Goal: Task Accomplishment & Management: Complete application form

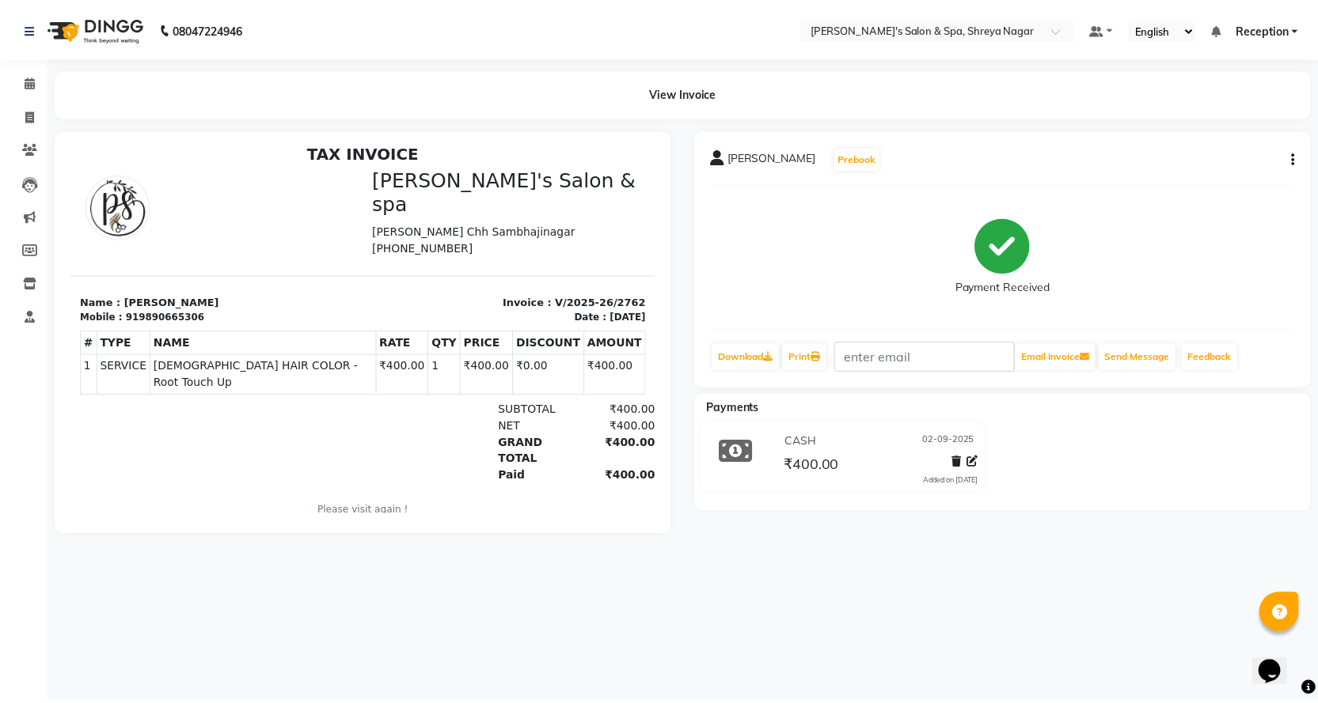
scroll to position [13, 0]
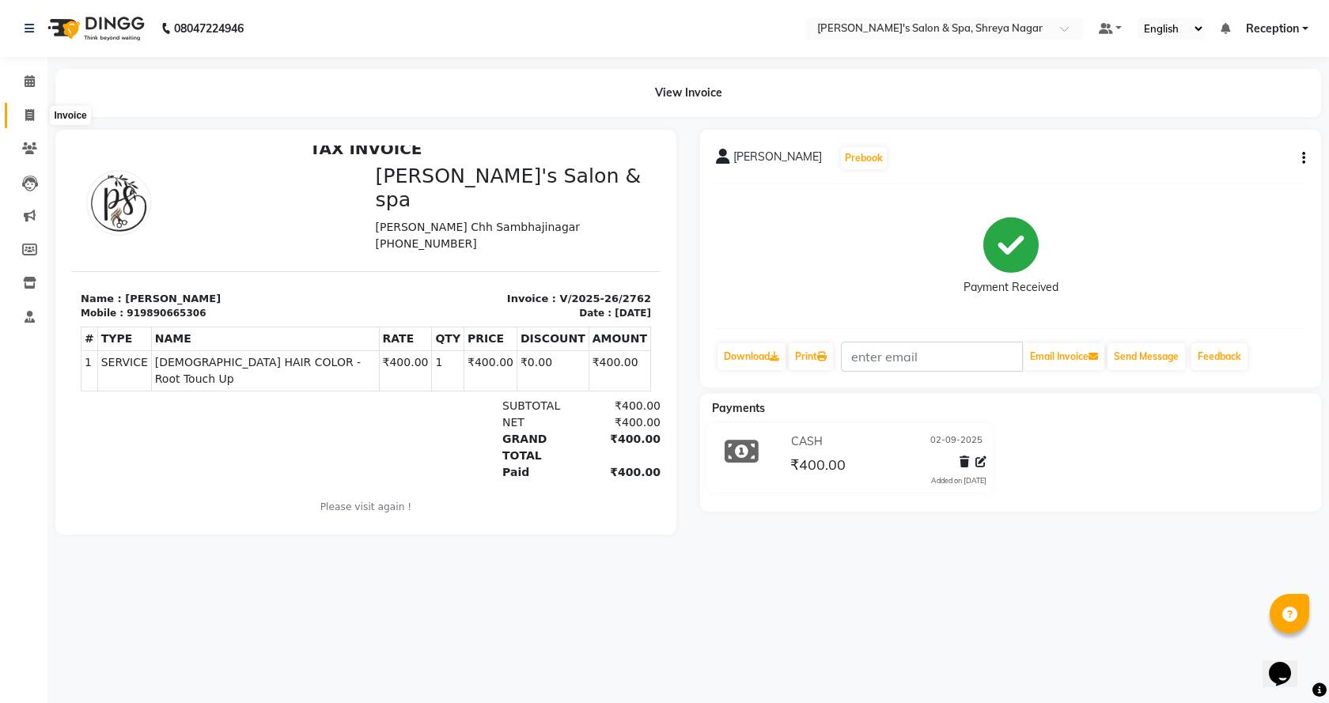
click at [26, 109] on icon at bounding box center [29, 115] width 9 height 12
select select "service"
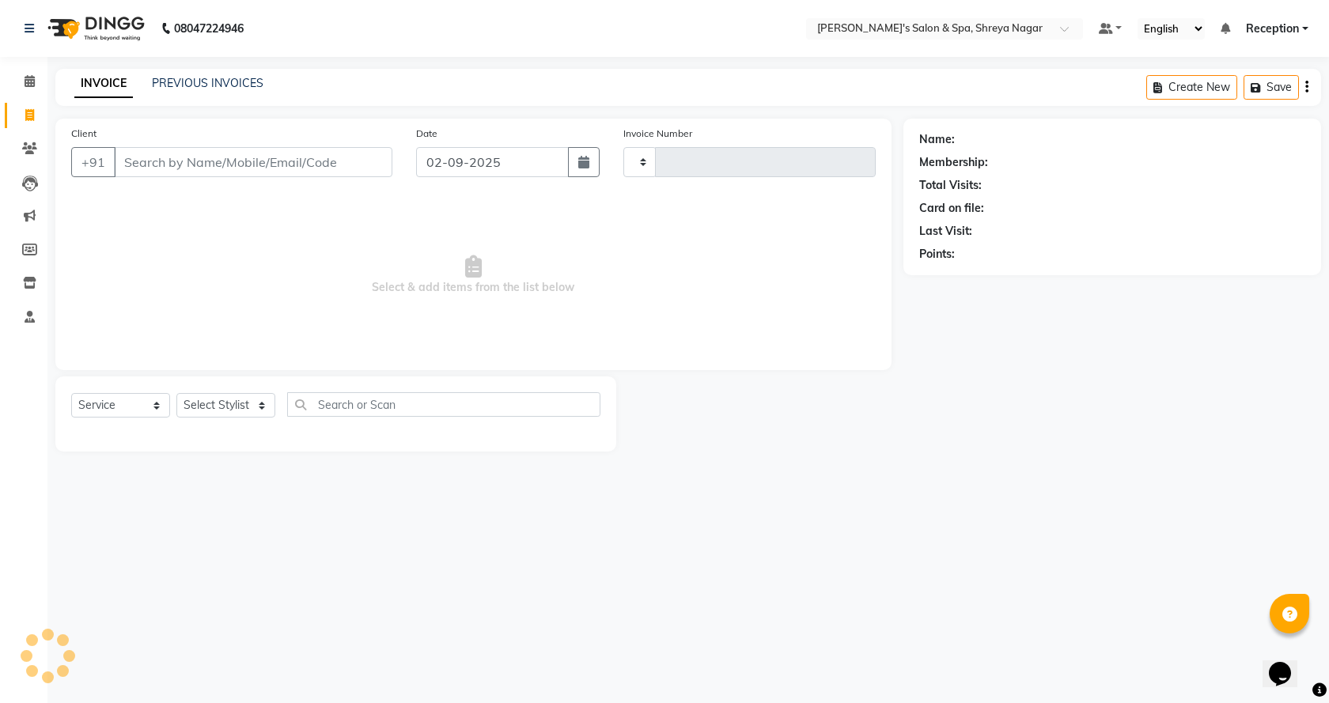
type input "2763"
select select "7591"
click at [282, 154] on input "Client" at bounding box center [253, 162] width 279 height 30
type input "h"
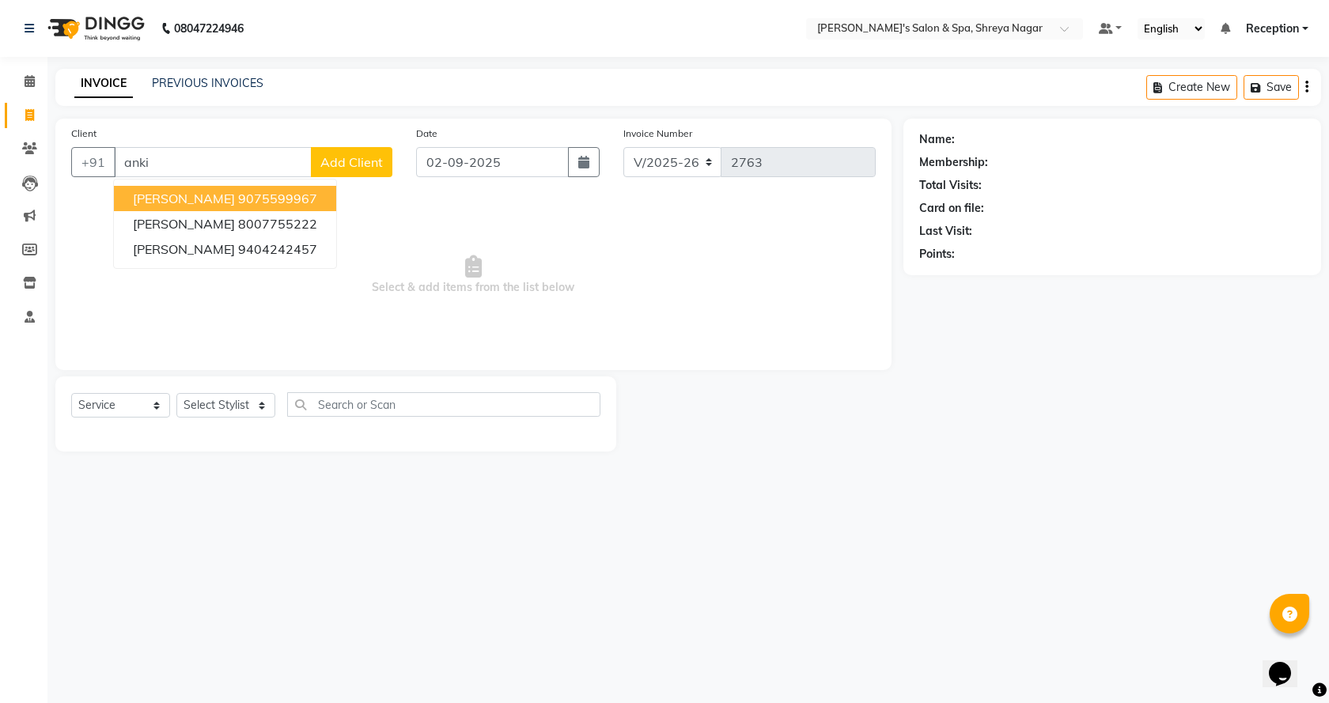
click at [221, 194] on span "[PERSON_NAME]" at bounding box center [184, 199] width 102 height 16
type input "9075599967"
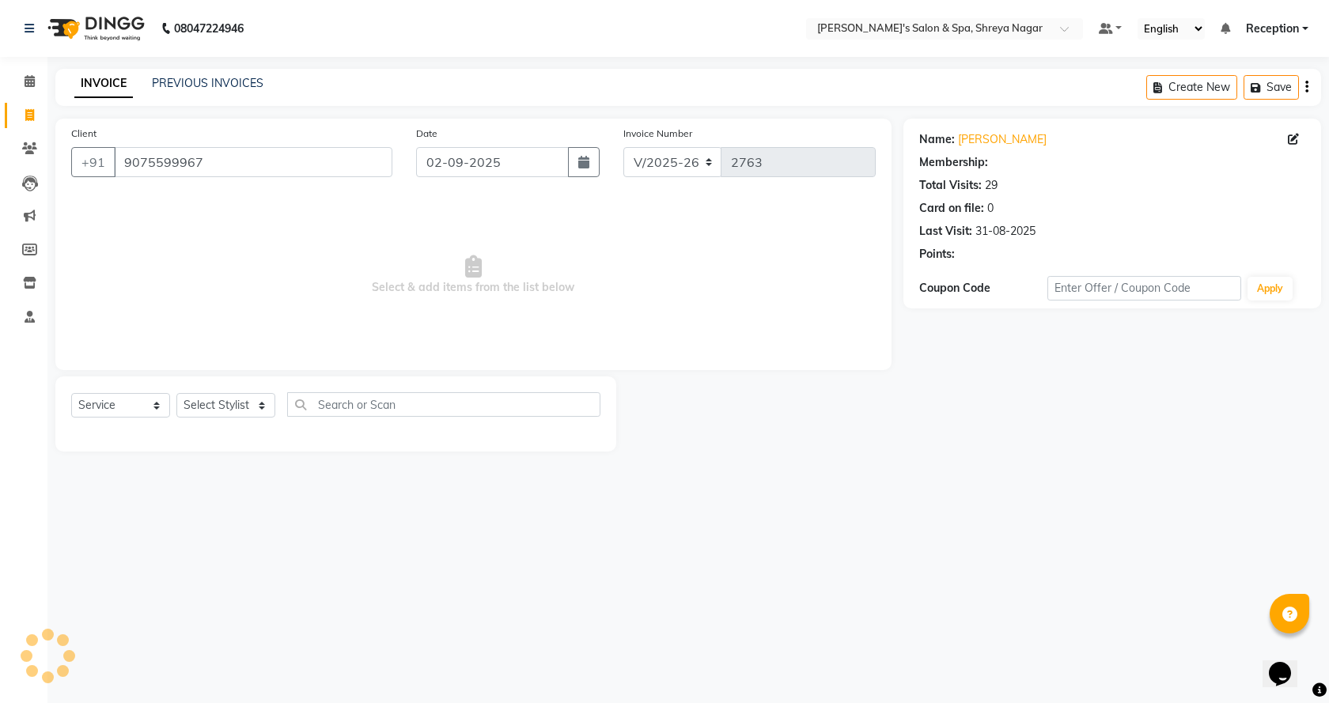
select select "1: Object"
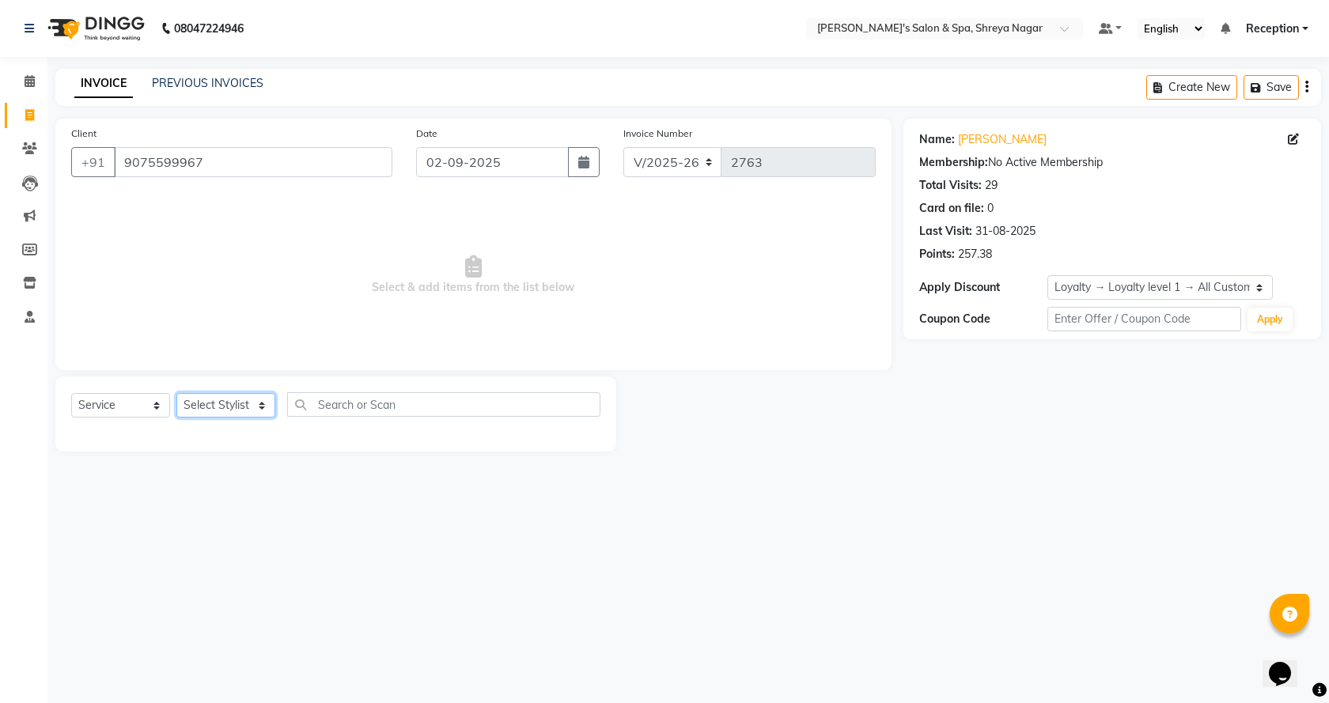
click at [231, 404] on select "Select Stylist [PERSON_NAME] [PERSON_NAME] [PERSON_NAME] Product Reception" at bounding box center [225, 405] width 99 height 25
select select "67479"
click at [176, 393] on select "Select Stylist [PERSON_NAME] [PERSON_NAME] [PERSON_NAME] Product Reception" at bounding box center [225, 405] width 99 height 25
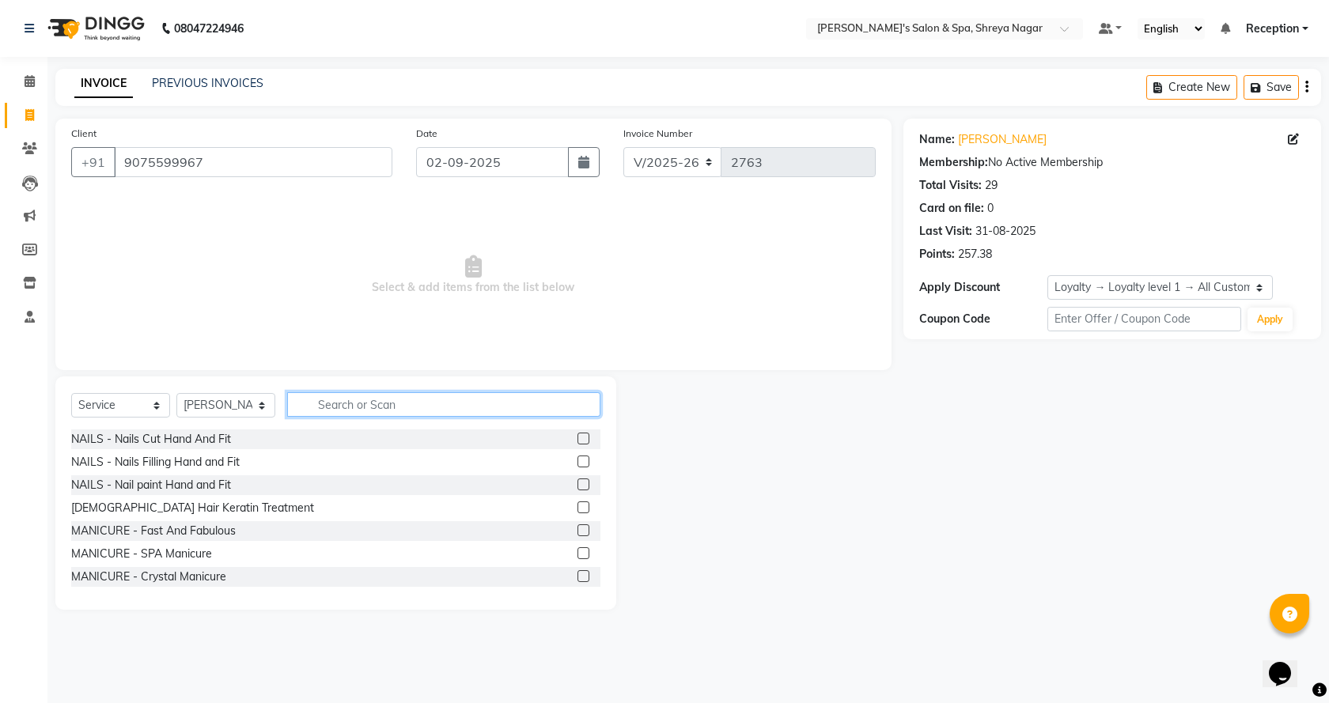
click at [358, 405] on input "text" at bounding box center [443, 404] width 313 height 25
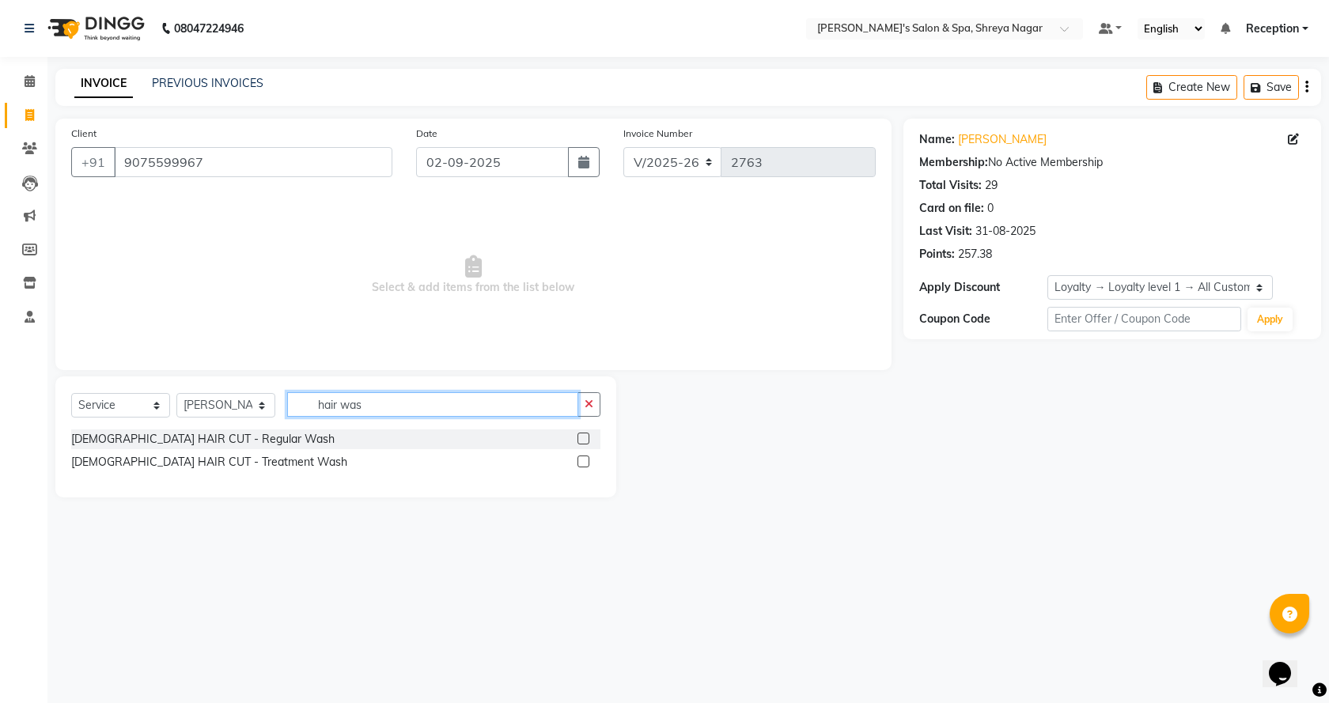
type input "hair was"
click at [586, 436] on label at bounding box center [584, 439] width 12 height 12
click at [586, 436] on input "checkbox" at bounding box center [583, 439] width 10 height 10
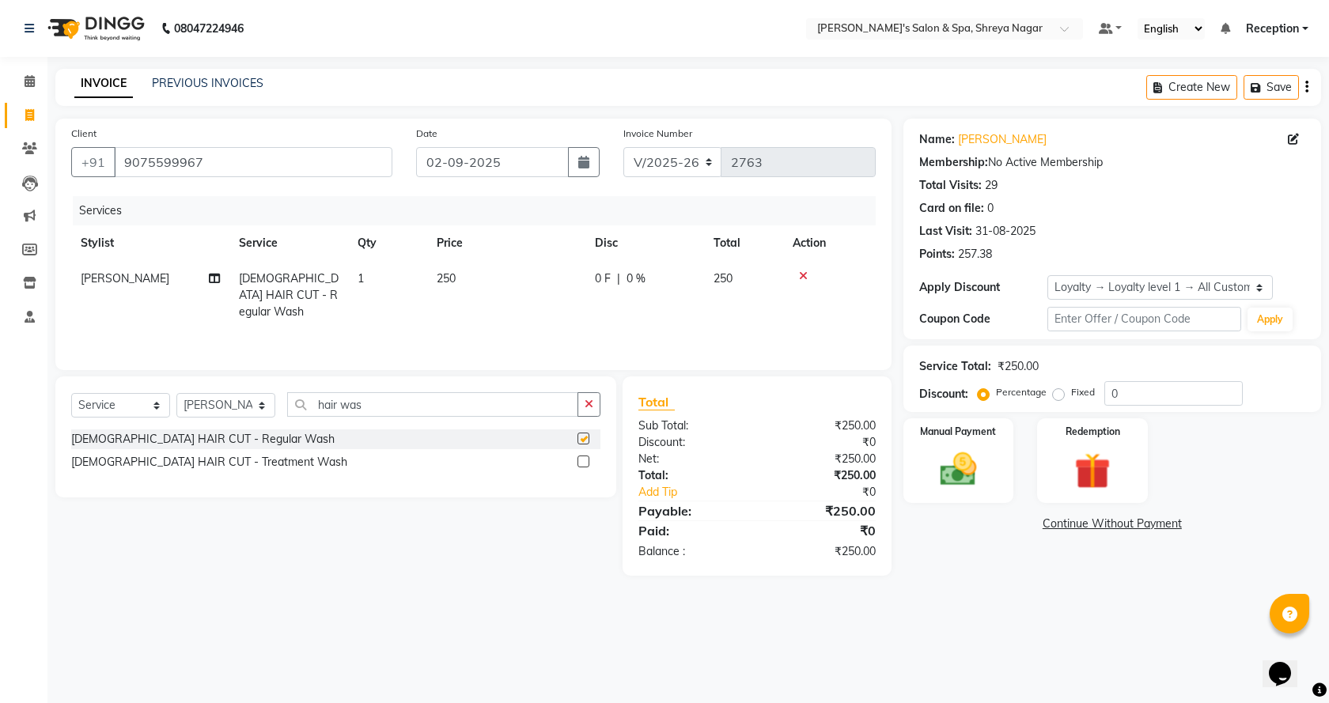
checkbox input "false"
click at [483, 267] on td "250" at bounding box center [506, 295] width 158 height 69
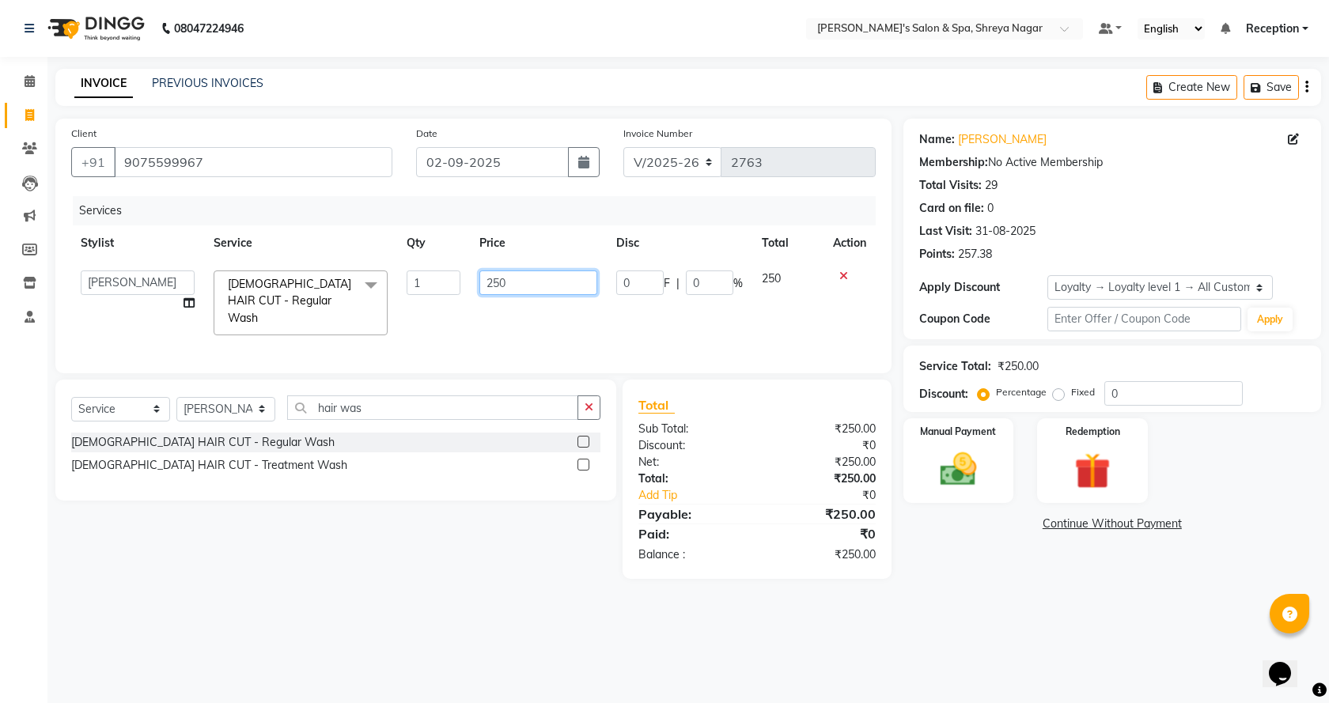
click at [537, 283] on input "250" at bounding box center [538, 283] width 117 height 25
type input "2"
type input "150"
drag, startPoint x: 923, startPoint y: 612, endPoint x: 945, endPoint y: 544, distance: 71.3
click at [923, 611] on div "08047224946 Select Location × [PERSON_NAME]'s Salon & Spa, Shreya Nagar Default…" at bounding box center [664, 351] width 1329 height 703
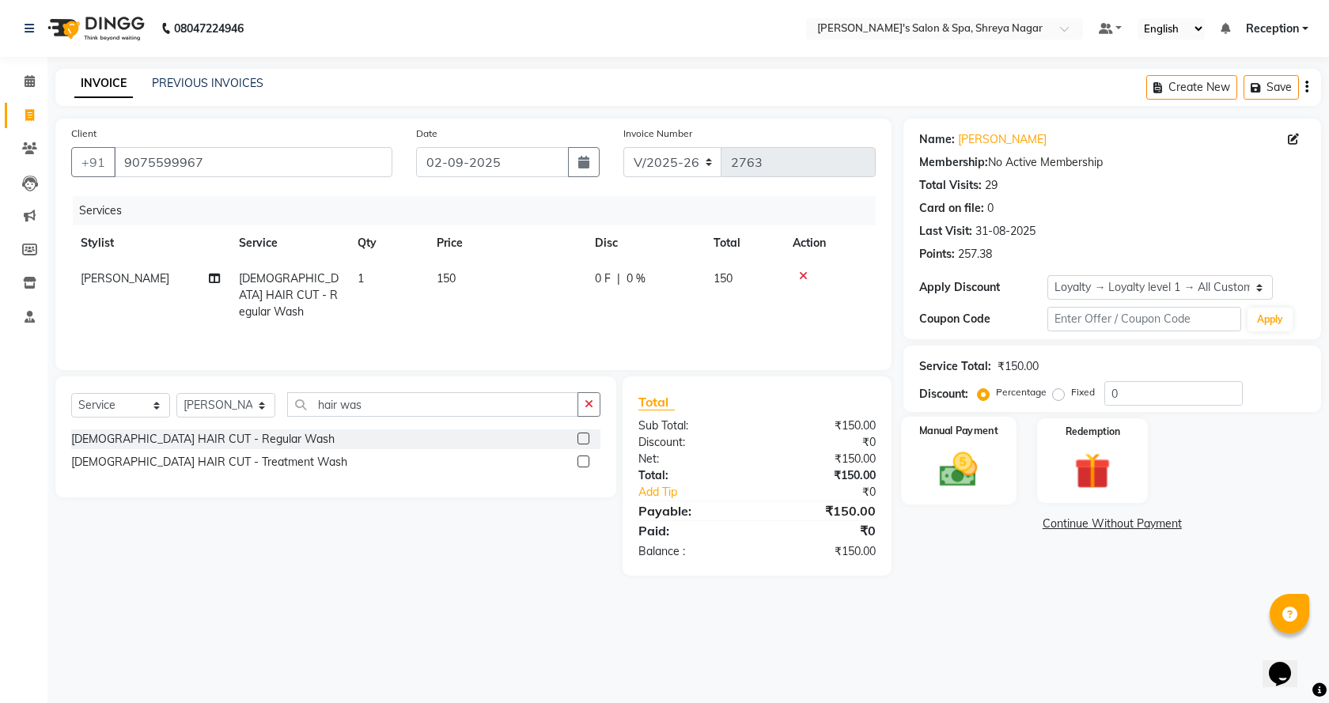
click at [969, 480] on img at bounding box center [959, 470] width 62 height 44
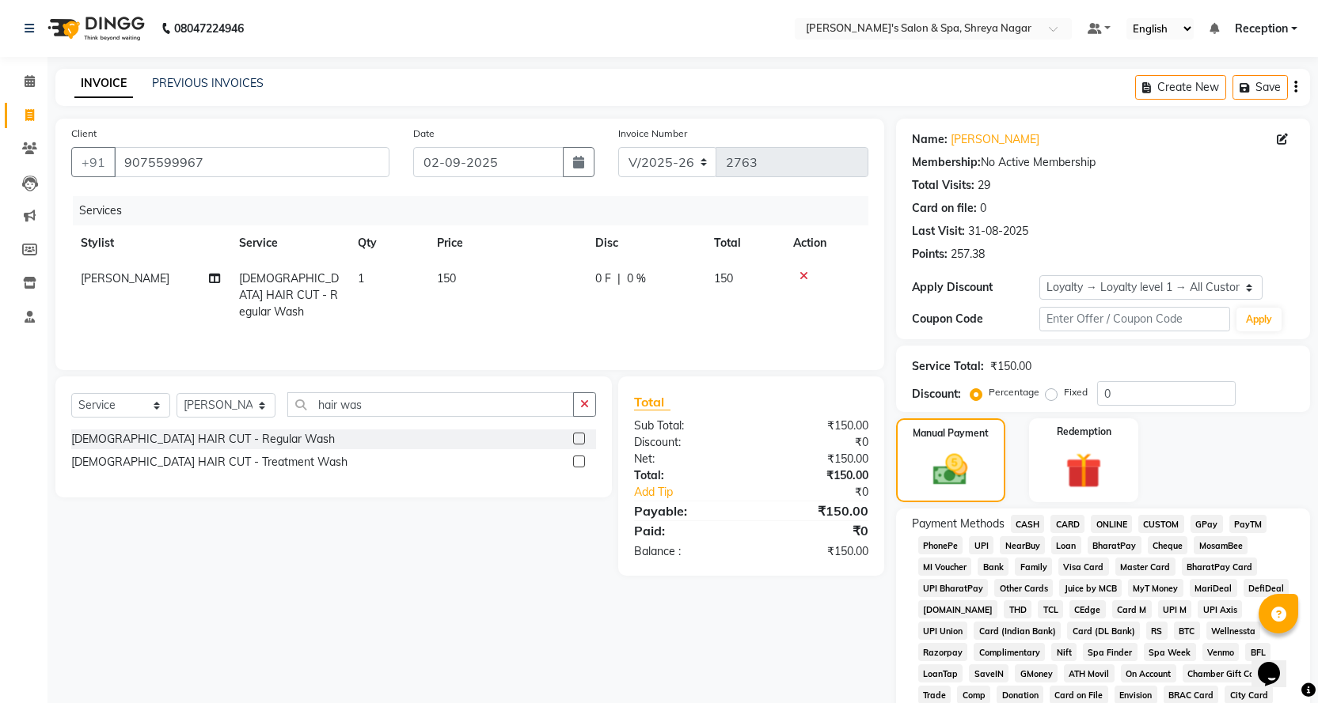
click at [1109, 525] on span "ONLINE" at bounding box center [1110, 524] width 41 height 18
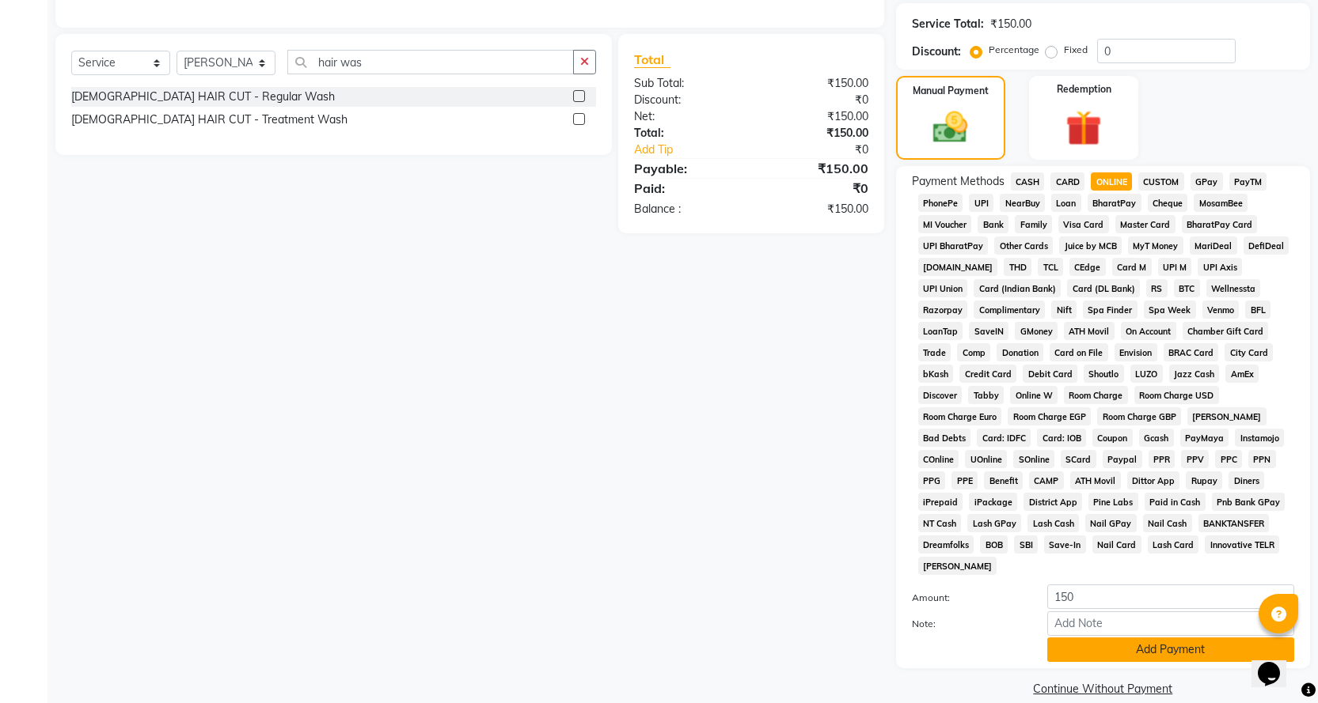
click at [1123, 638] on button "Add Payment" at bounding box center [1170, 650] width 247 height 25
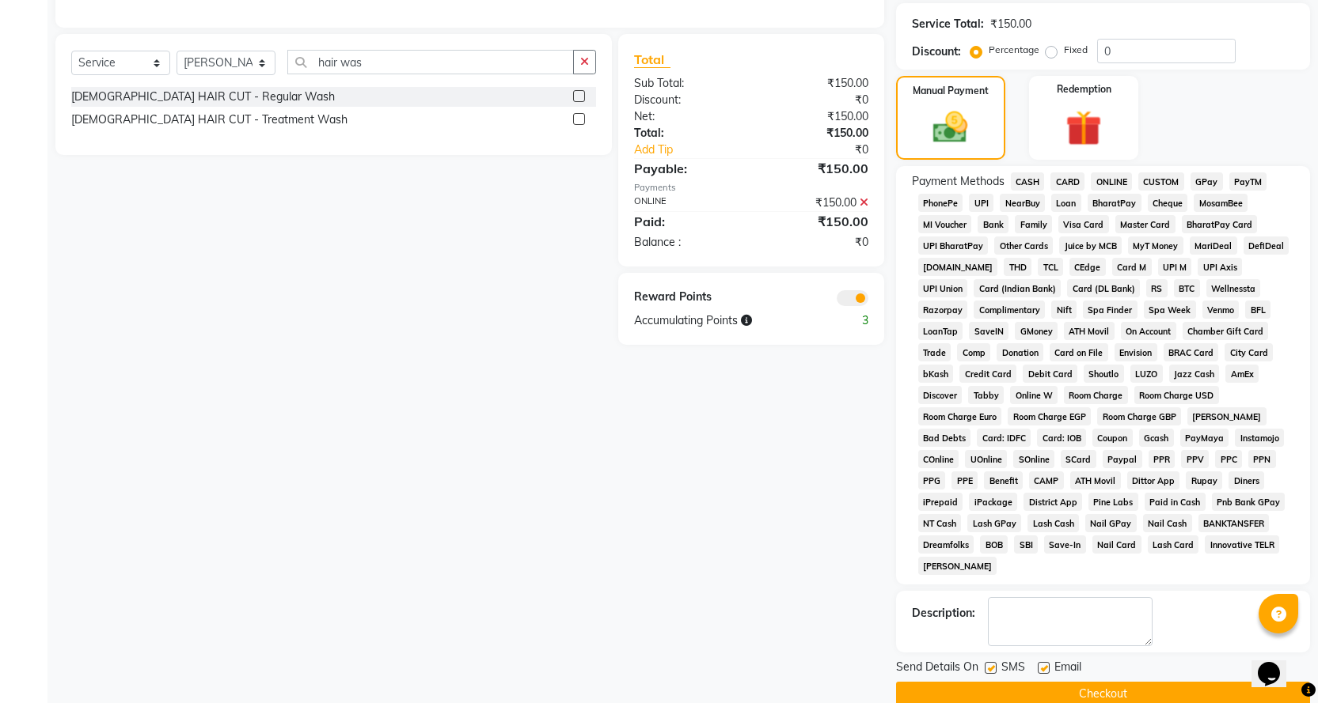
scroll to position [348, 0]
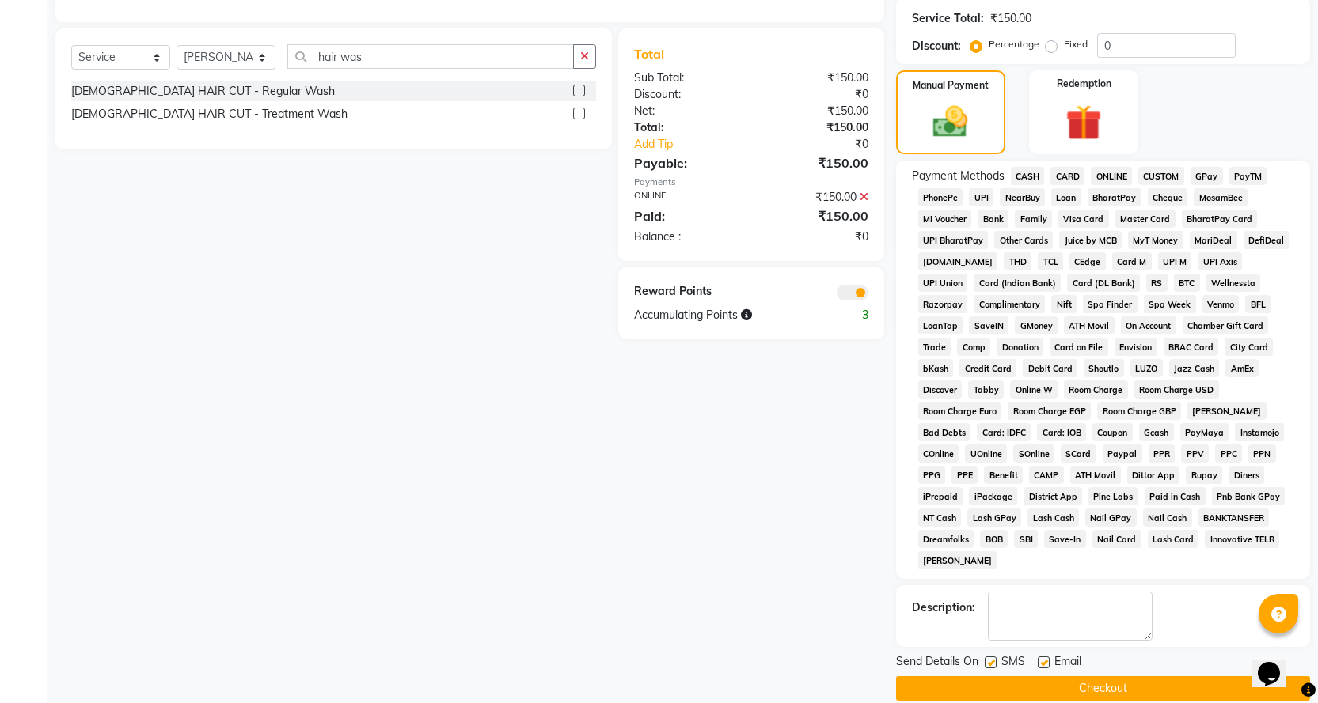
click at [1087, 677] on button "Checkout" at bounding box center [1103, 689] width 414 height 25
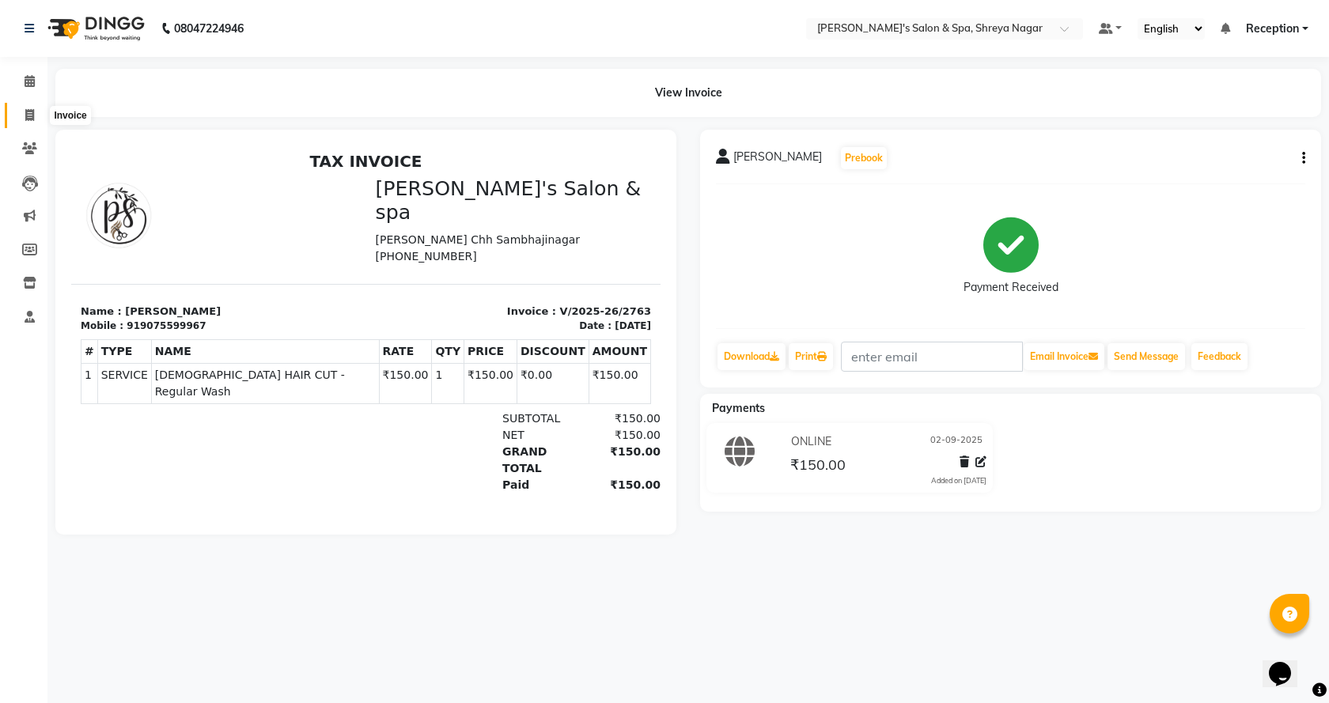
click at [20, 120] on span at bounding box center [30, 116] width 28 height 18
select select "7591"
select select "service"
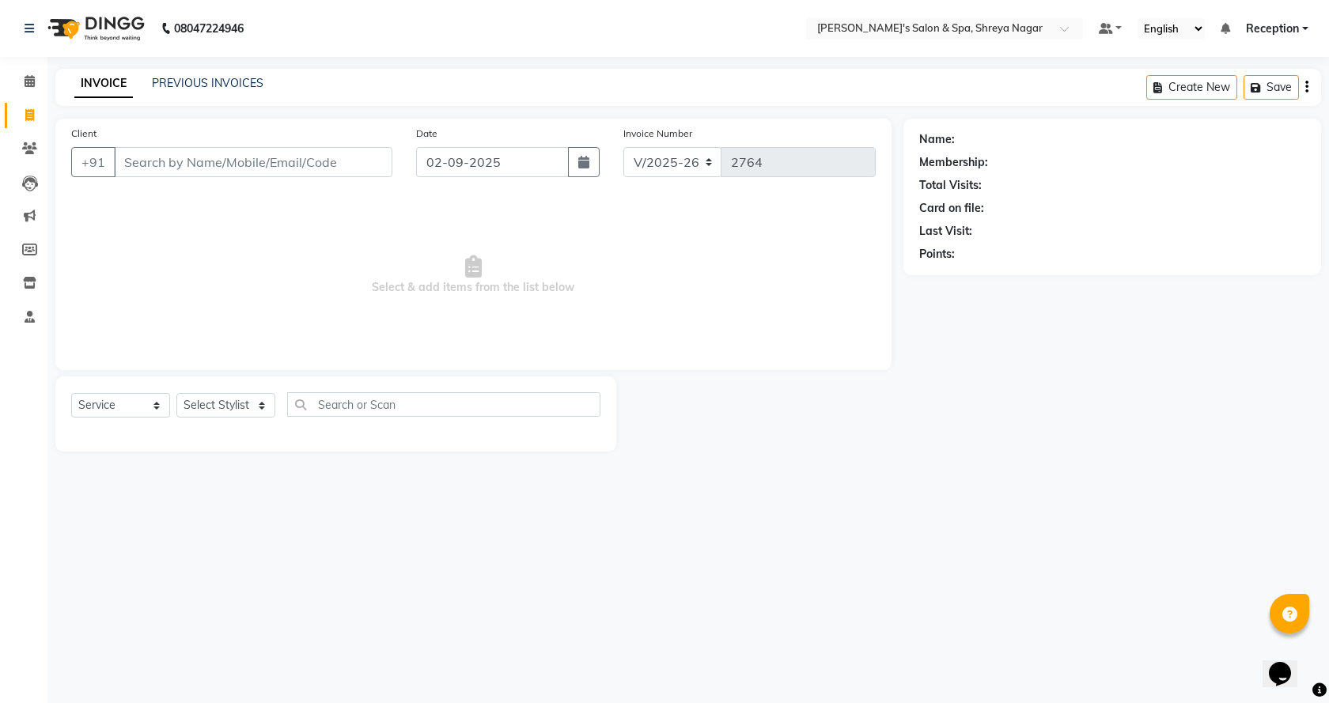
click at [305, 165] on input "Client" at bounding box center [253, 162] width 279 height 30
type input "k"
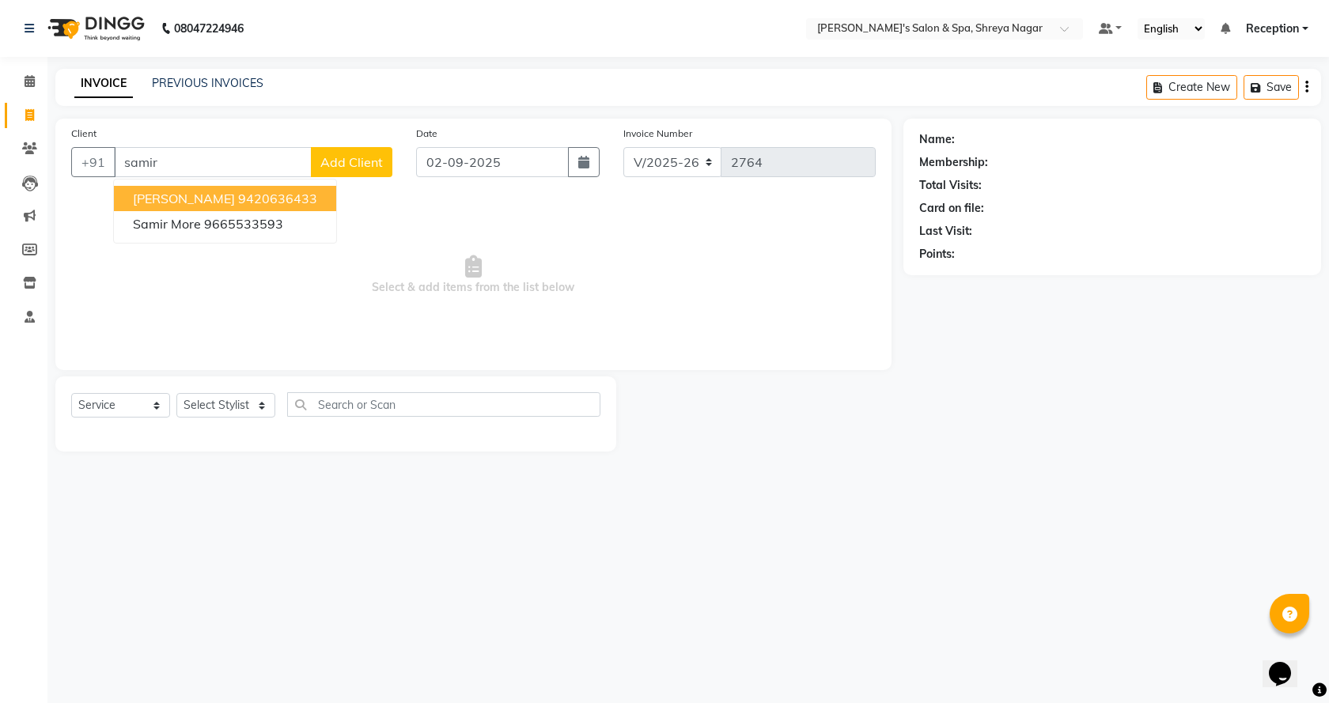
click at [180, 193] on span "[PERSON_NAME]" at bounding box center [184, 199] width 102 height 16
type input "9420636433"
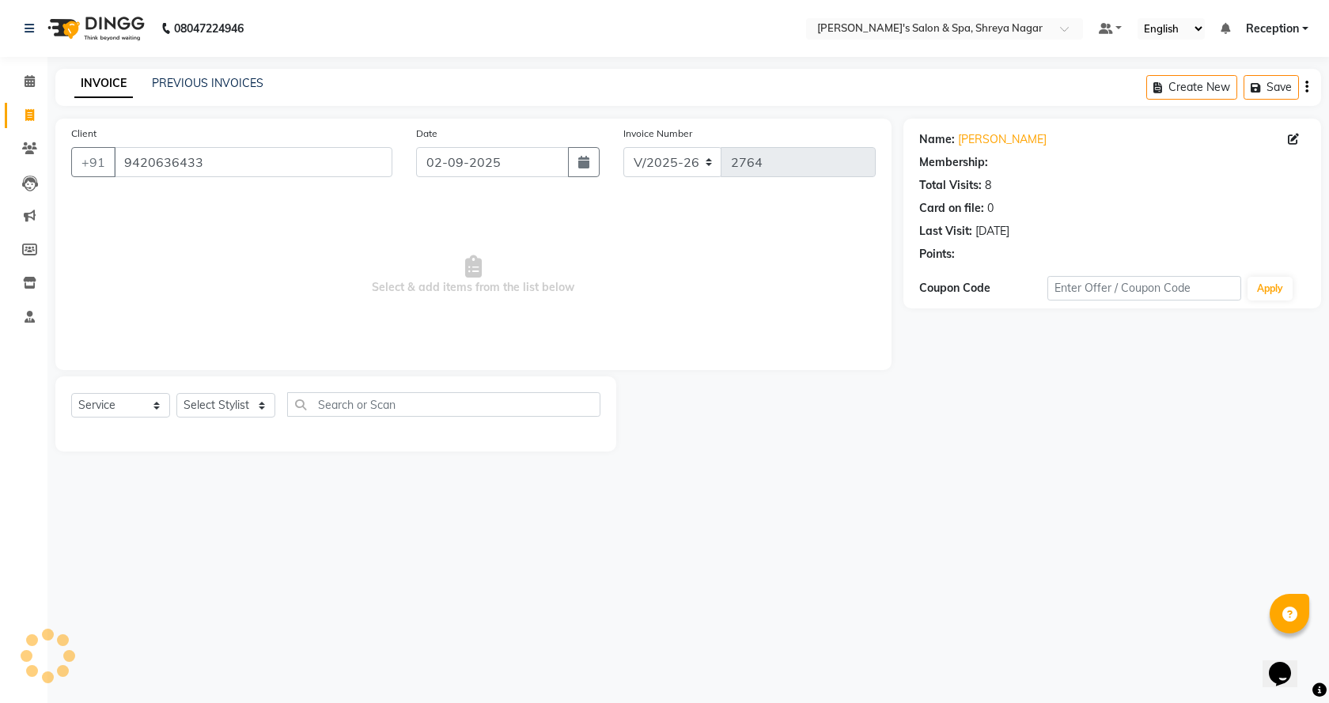
select select "1: Object"
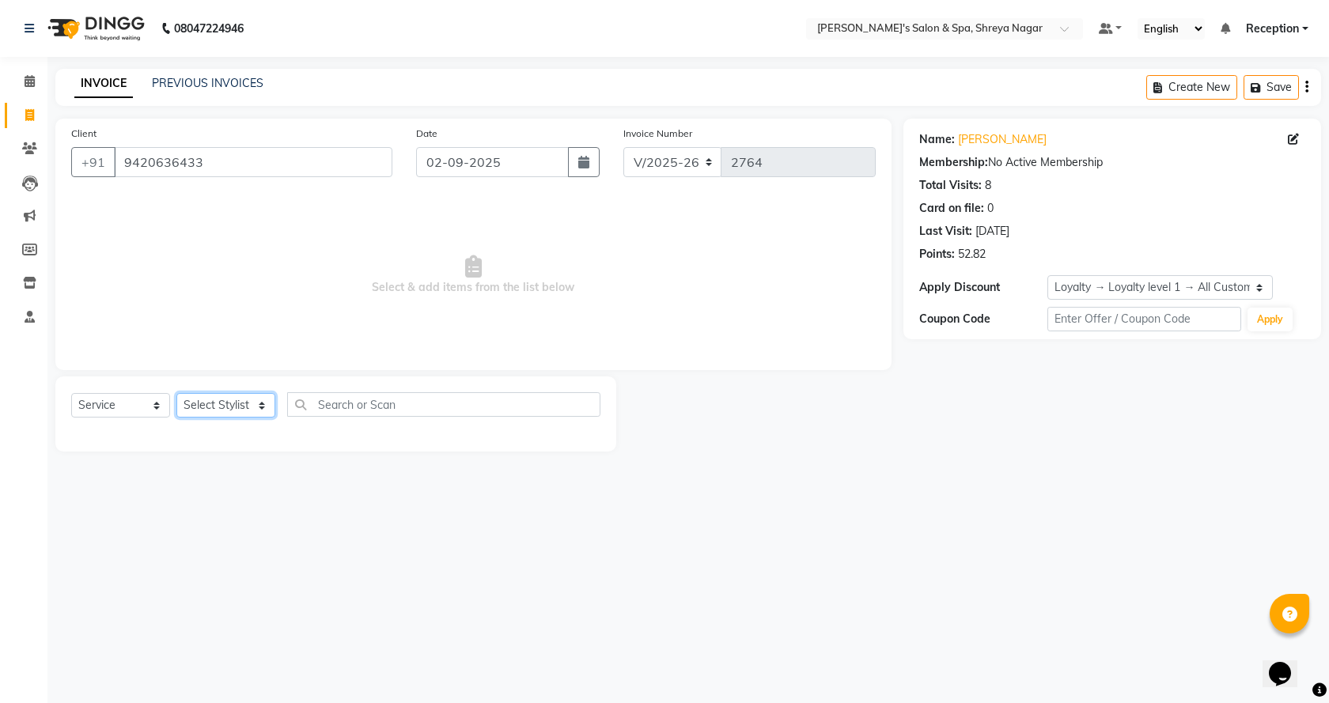
click at [235, 407] on select "Select Stylist [PERSON_NAME] [PERSON_NAME] [PERSON_NAME] Product Reception" at bounding box center [225, 405] width 99 height 25
select select "67478"
click at [176, 393] on select "Select Stylist [PERSON_NAME] [PERSON_NAME] [PERSON_NAME] Product Reception" at bounding box center [225, 405] width 99 height 25
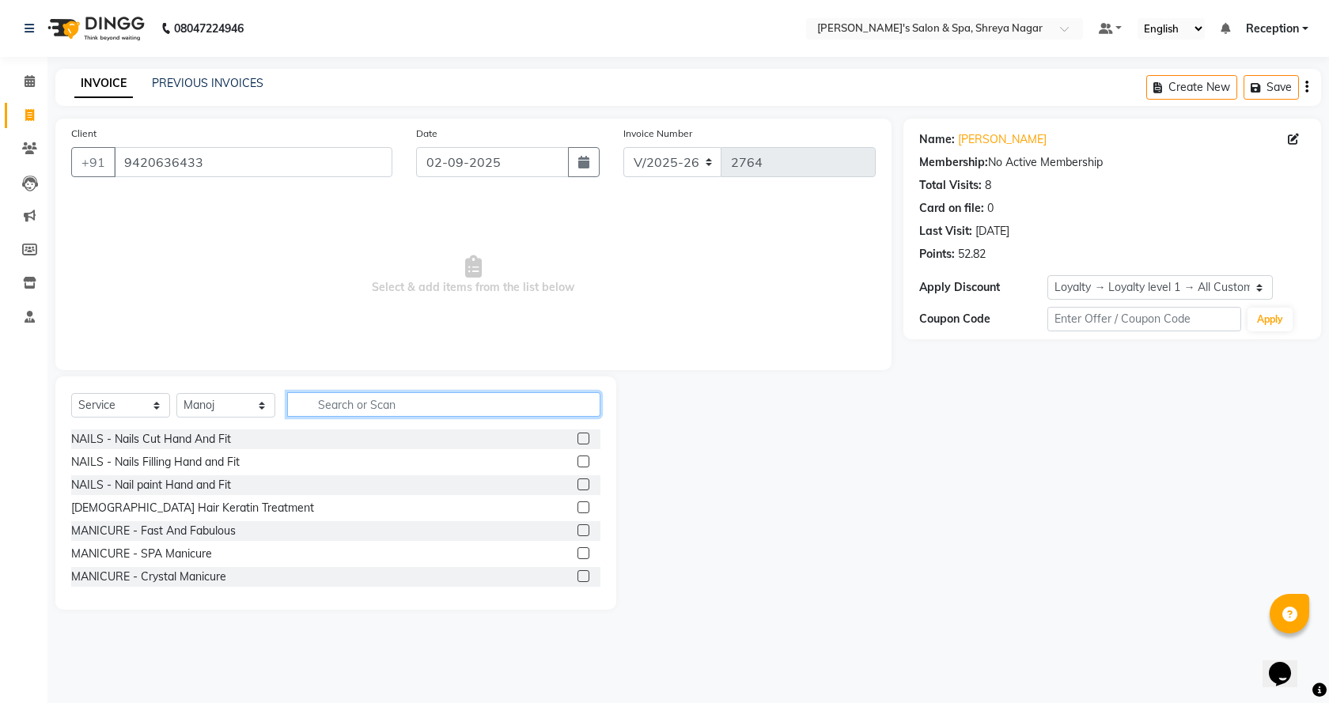
click at [414, 399] on input "text" at bounding box center [443, 404] width 313 height 25
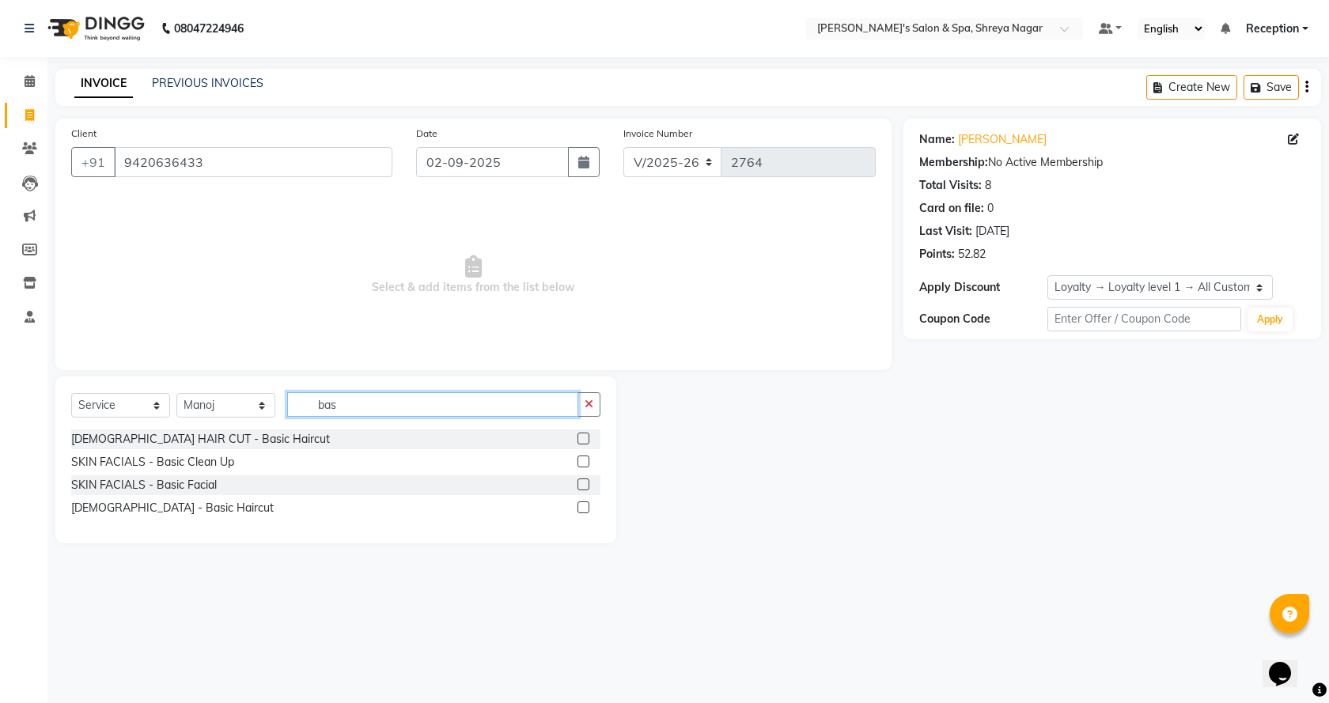
type input "bas"
click at [586, 507] on label at bounding box center [584, 508] width 12 height 12
click at [586, 507] on input "checkbox" at bounding box center [583, 508] width 10 height 10
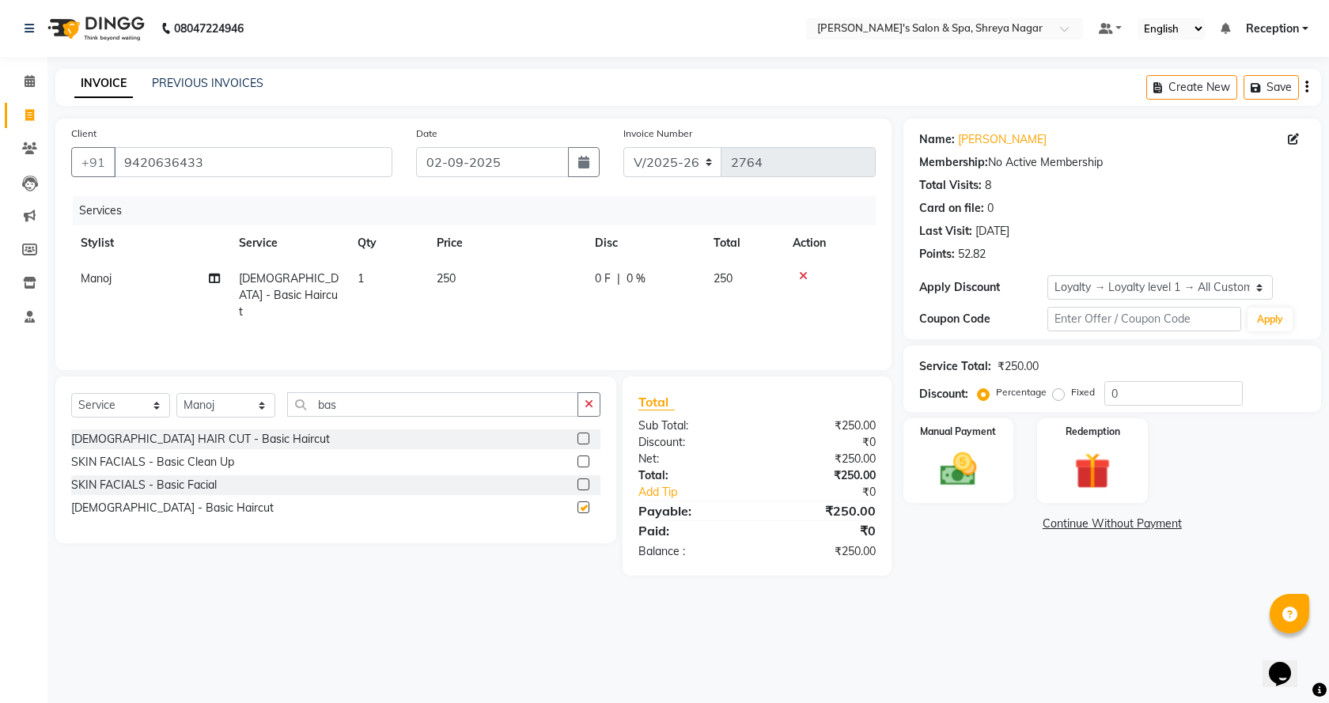
checkbox input "false"
click at [476, 269] on td "250" at bounding box center [506, 295] width 158 height 69
select select "67478"
click at [476, 271] on td "250" at bounding box center [538, 294] width 136 height 67
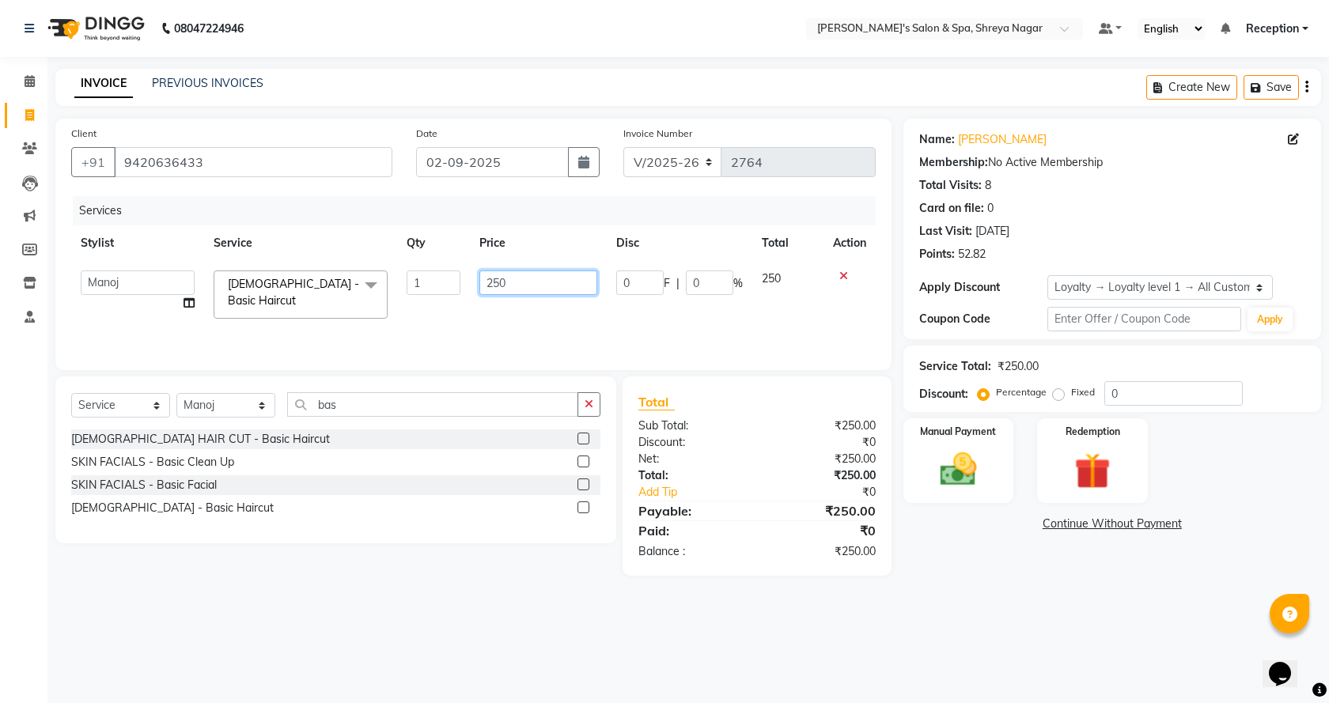
click at [506, 290] on input "250" at bounding box center [538, 283] width 117 height 25
drag, startPoint x: 506, startPoint y: 290, endPoint x: 546, endPoint y: 241, distance: 63.0
click at [510, 286] on input "250" at bounding box center [538, 283] width 117 height 25
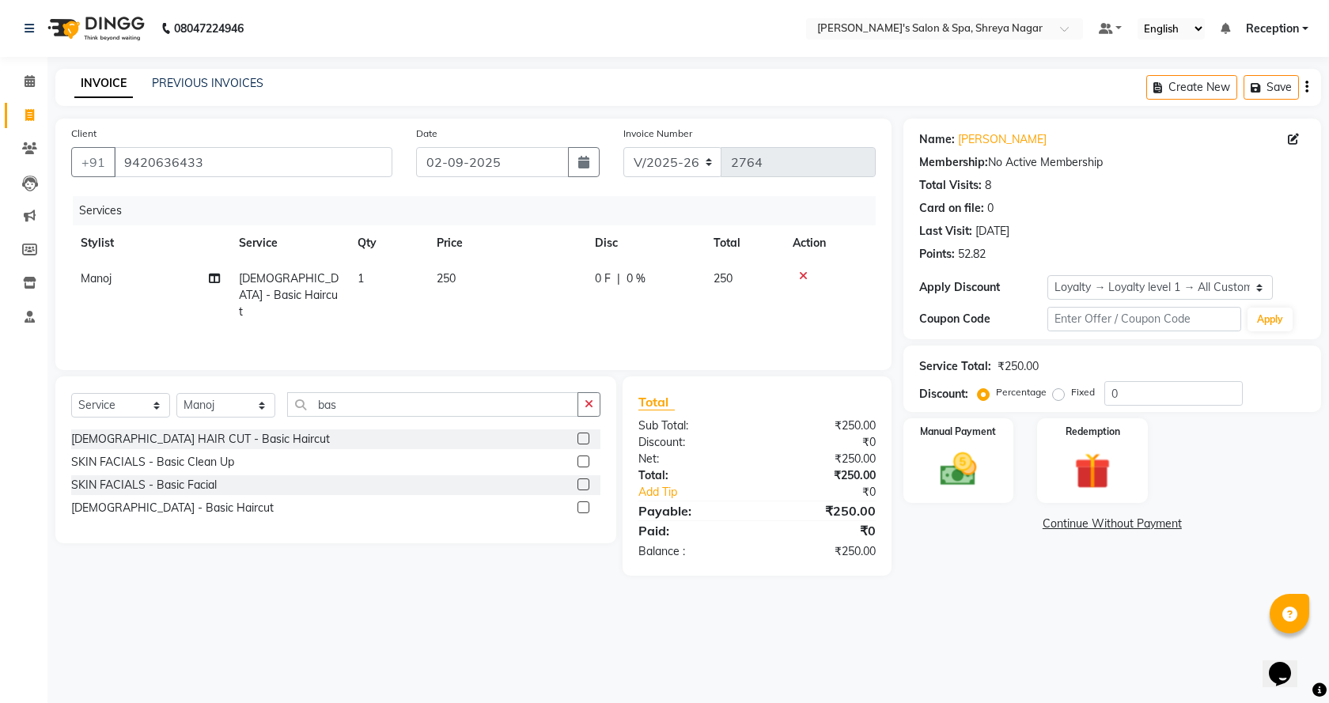
drag, startPoint x: 1006, startPoint y: 585, endPoint x: 1066, endPoint y: 411, distance: 183.4
click at [1007, 584] on main "INVOICE PREVIOUS INVOICES Create New Save Client [PHONE_NUMBER] Date [DATE] Inv…" at bounding box center [688, 334] width 1282 height 531
click at [1071, 390] on label "Fixed" at bounding box center [1083, 392] width 24 height 14
click at [1060, 390] on input "Fixed" at bounding box center [1061, 392] width 11 height 11
radio input "true"
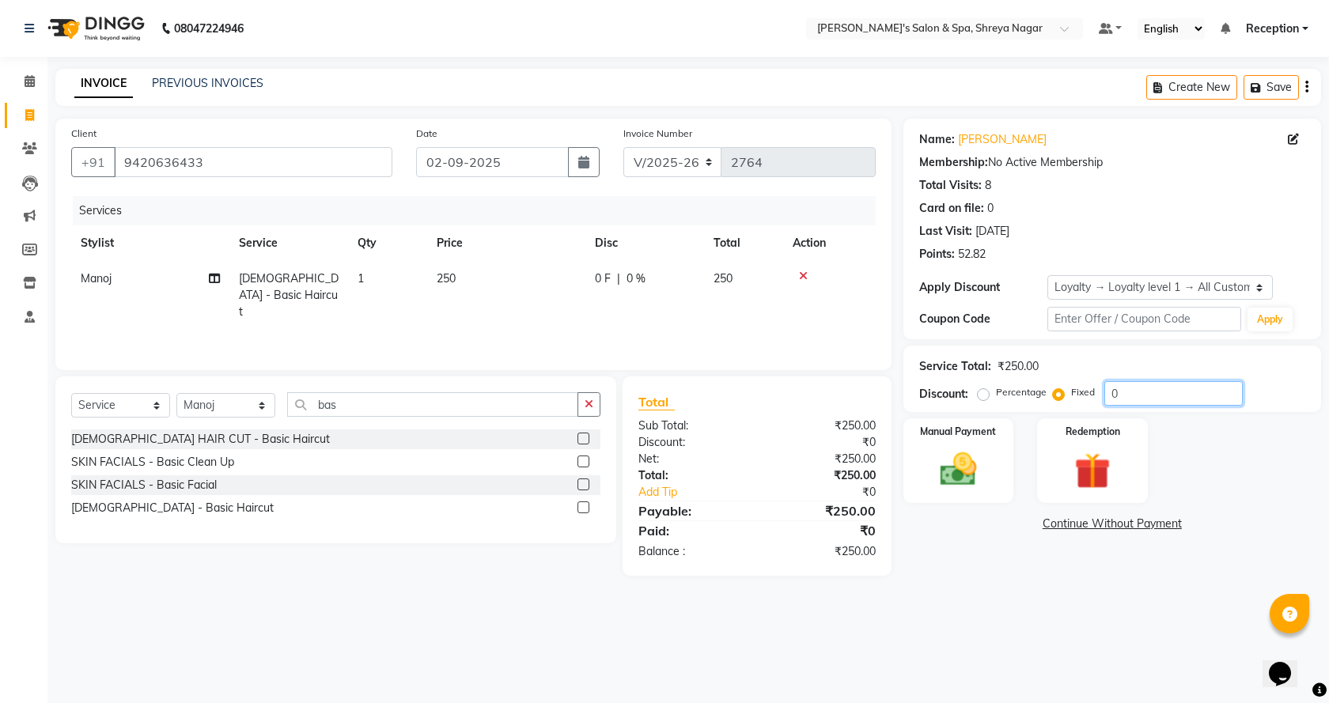
click at [1154, 384] on input "0" at bounding box center [1174, 393] width 138 height 25
type input "0130"
click at [963, 468] on img at bounding box center [959, 470] width 62 height 44
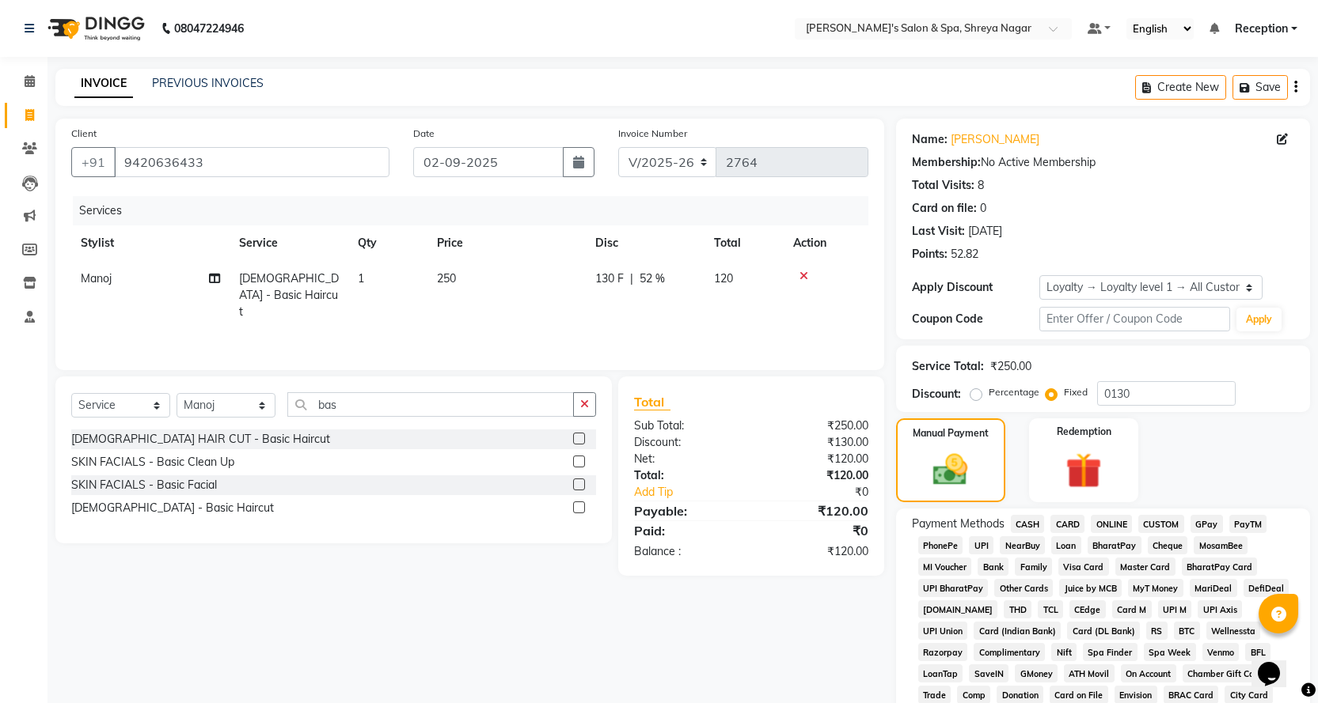
click at [1109, 519] on span "ONLINE" at bounding box center [1110, 524] width 41 height 18
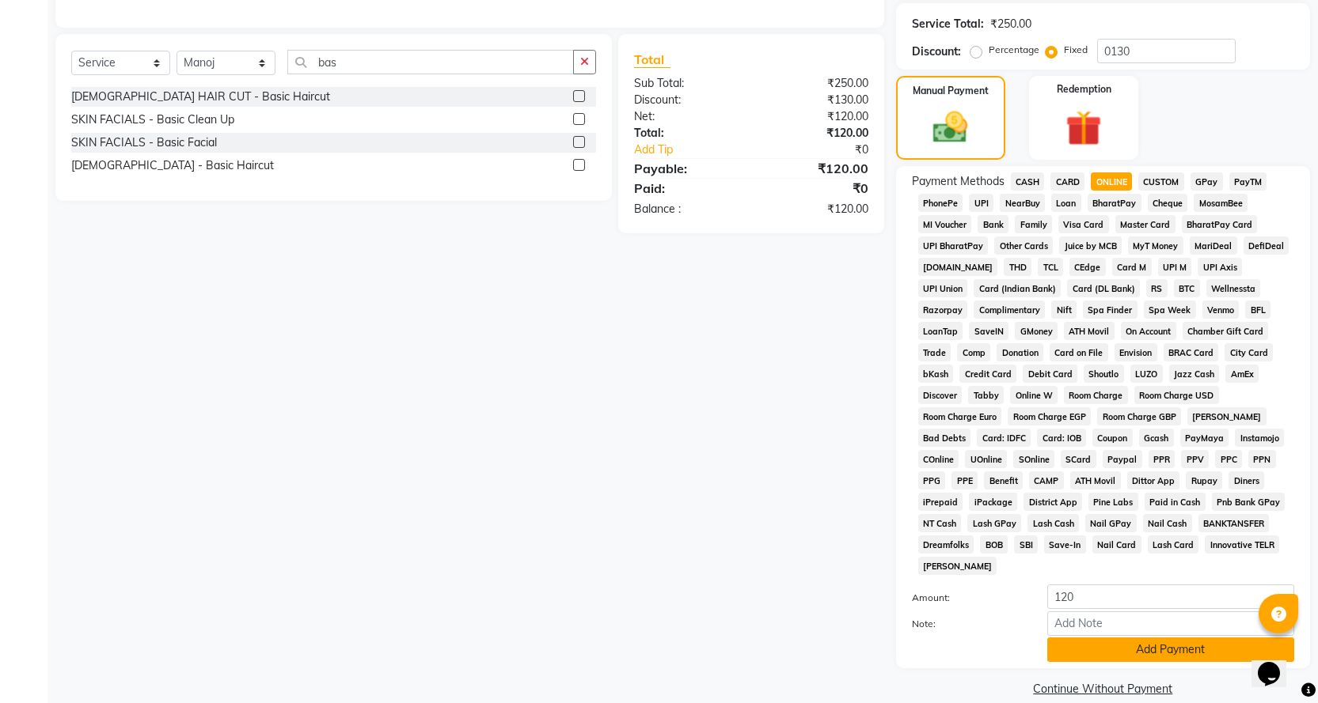
click at [1105, 638] on button "Add Payment" at bounding box center [1170, 650] width 247 height 25
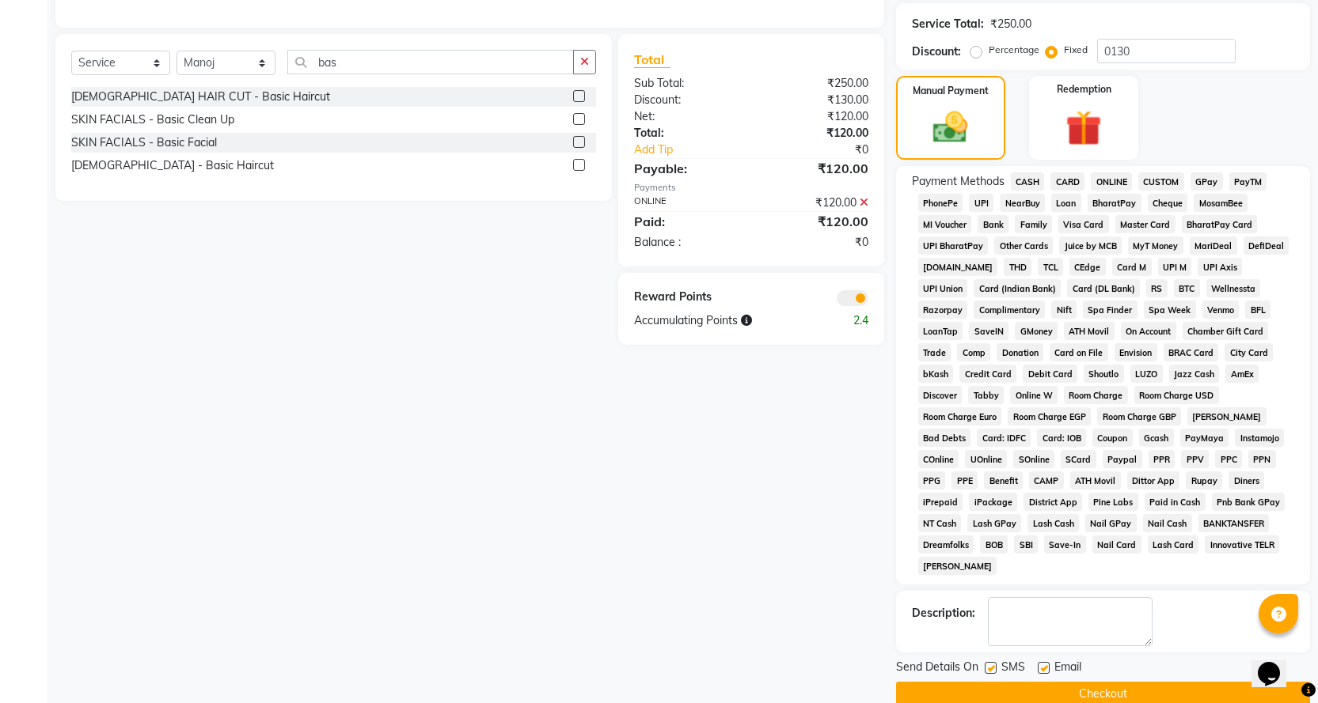
scroll to position [348, 0]
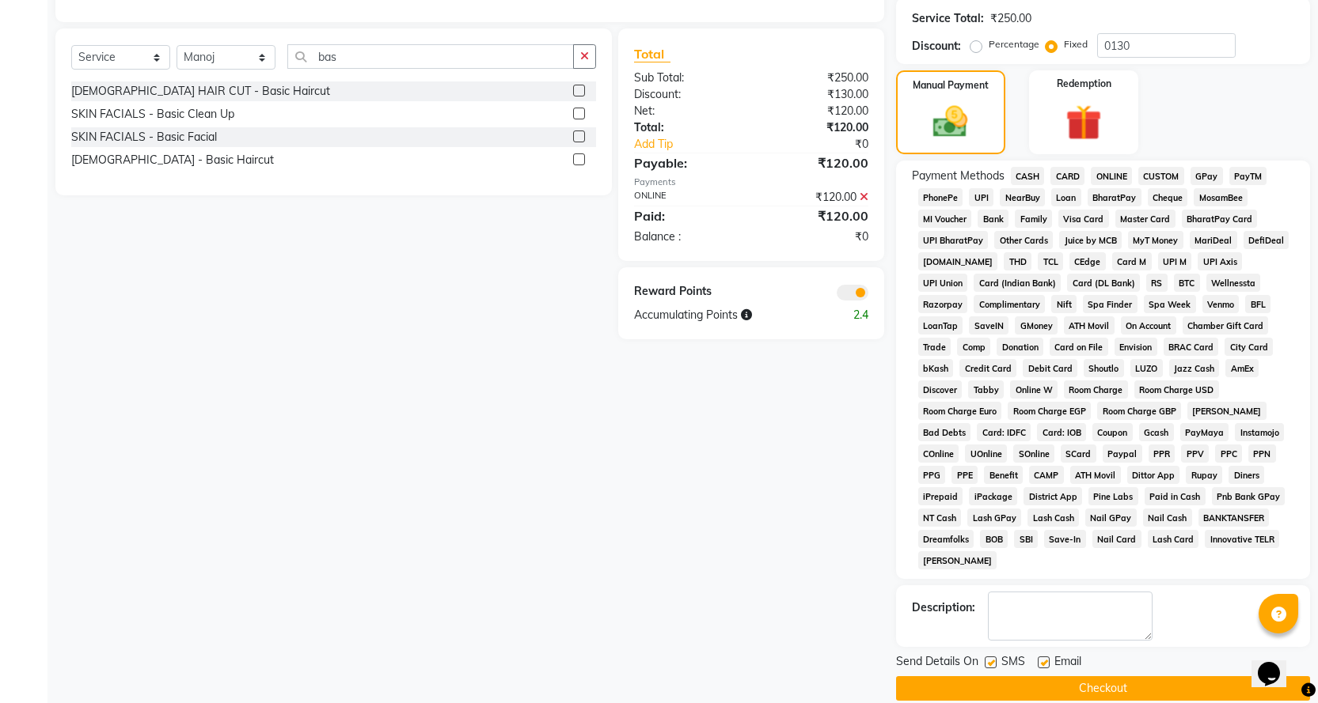
click at [1105, 677] on button "Checkout" at bounding box center [1103, 689] width 414 height 25
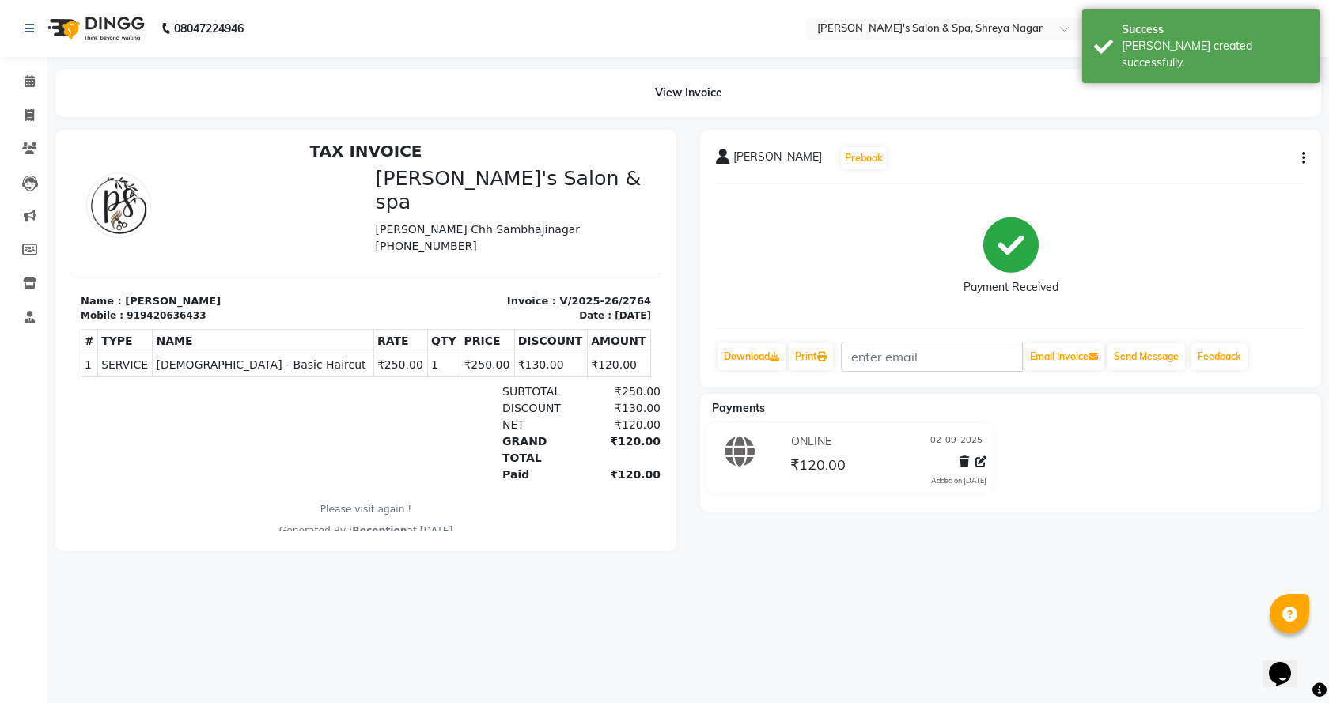
scroll to position [13, 0]
click at [31, 85] on icon at bounding box center [30, 81] width 10 height 12
